Goal: Task Accomplishment & Management: Use online tool/utility

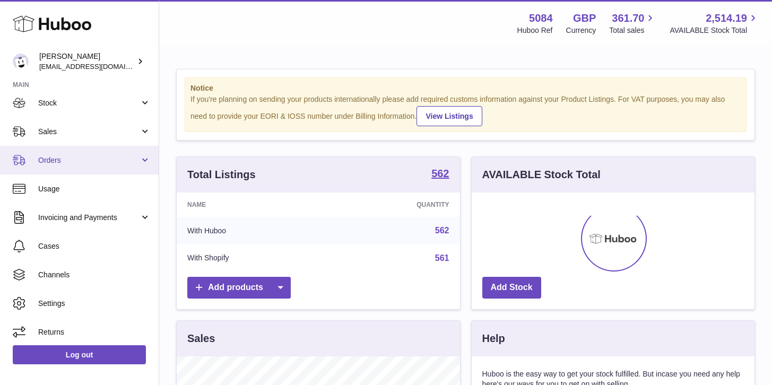
scroll to position [68, 0]
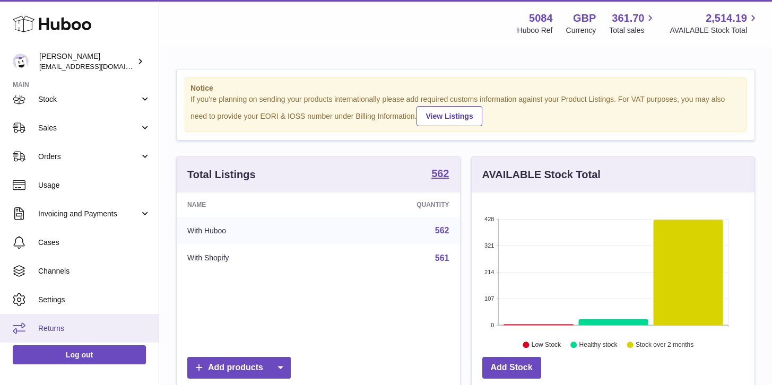
click at [67, 321] on link "Returns" at bounding box center [79, 328] width 159 height 29
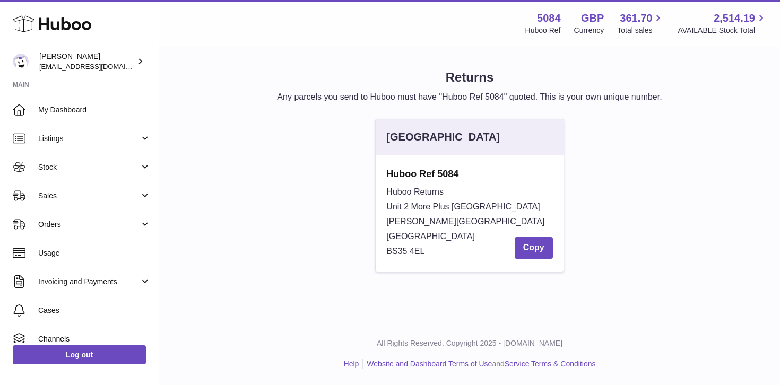
drag, startPoint x: 431, startPoint y: 258, endPoint x: 380, endPoint y: 196, distance: 79.8
click at [380, 196] on div "Huboo Ref 5084 Huboo Returns Unit 2 More [GEOGRAPHIC_DATA][STREET_ADDRESS][PERS…" at bounding box center [468, 213] width 187 height 117
copy div "Huboo Returns Unit 2 More [GEOGRAPHIC_DATA][STREET_ADDRESS][PERSON_NAME]"
